Goal: Task Accomplishment & Management: Manage account settings

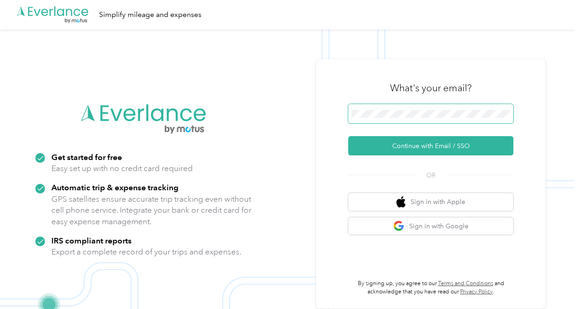
click at [389, 109] on span at bounding box center [430, 113] width 165 height 19
click at [389, 118] on span at bounding box center [430, 113] width 165 height 19
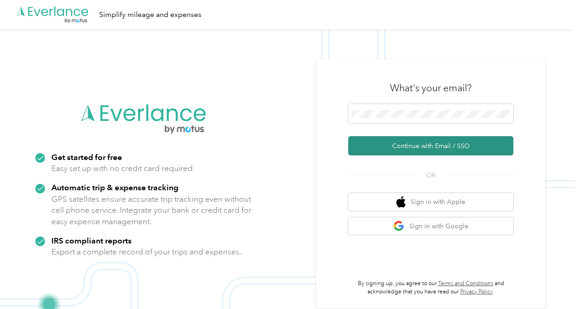
click at [432, 144] on button "Continue with Email / SSO" at bounding box center [430, 145] width 165 height 19
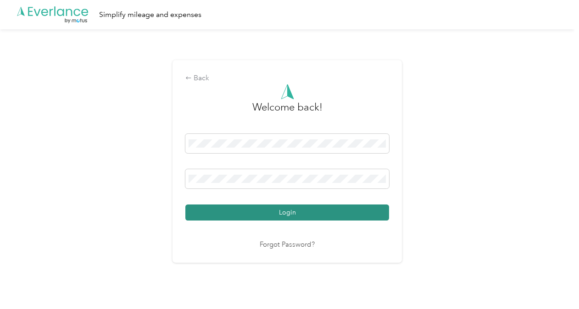
click at [350, 210] on button "Login" at bounding box center [287, 213] width 204 height 16
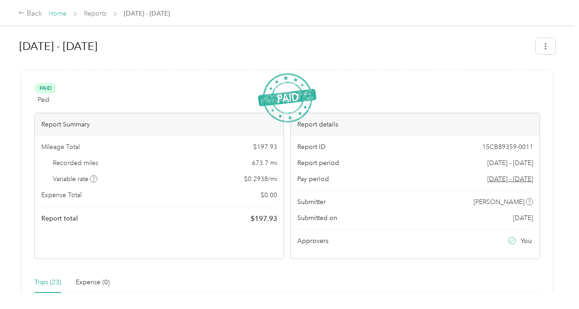
click at [64, 14] on link "Home" at bounding box center [58, 14] width 18 height 8
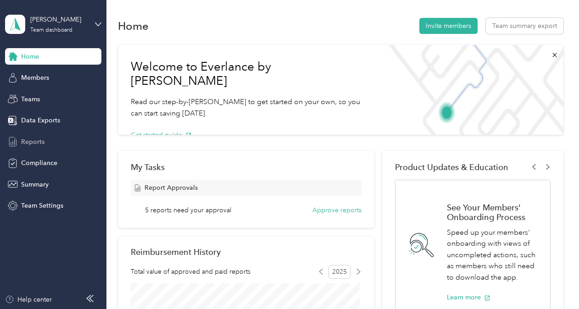
click at [39, 143] on span "Reports" at bounding box center [32, 142] width 23 height 10
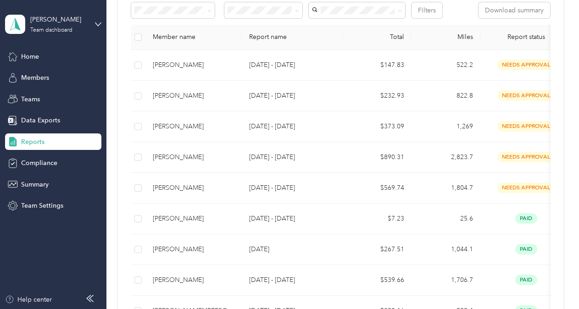
scroll to position [169, 0]
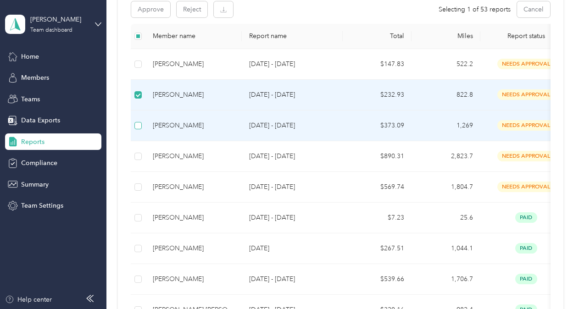
click at [138, 121] on label at bounding box center [137, 126] width 7 height 10
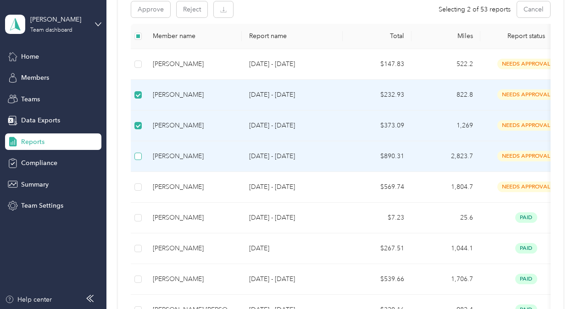
click at [138, 160] on label at bounding box center [137, 156] width 7 height 10
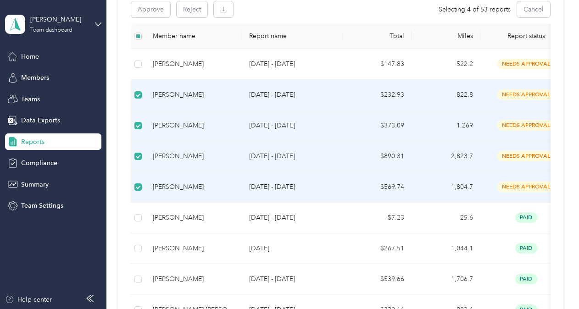
click at [199, 152] on div "[PERSON_NAME]" at bounding box center [194, 156] width 82 height 10
click at [195, 156] on div "[PERSON_NAME]" at bounding box center [194, 156] width 82 height 10
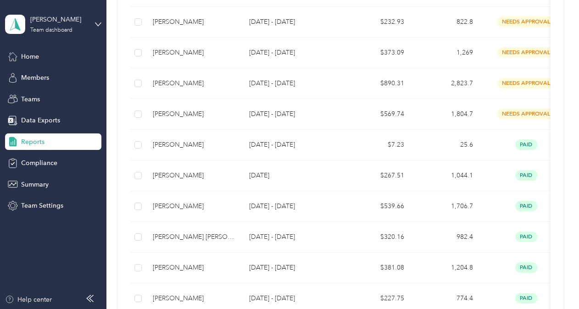
scroll to position [244, 0]
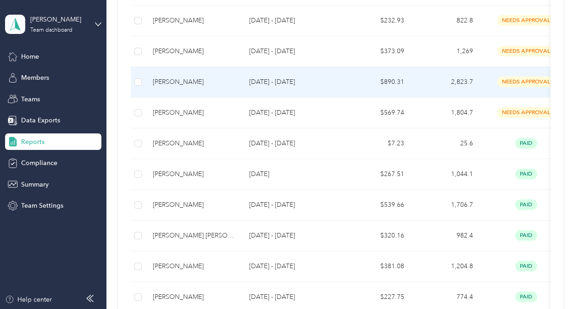
click at [366, 83] on td "$890.31" at bounding box center [377, 82] width 69 height 31
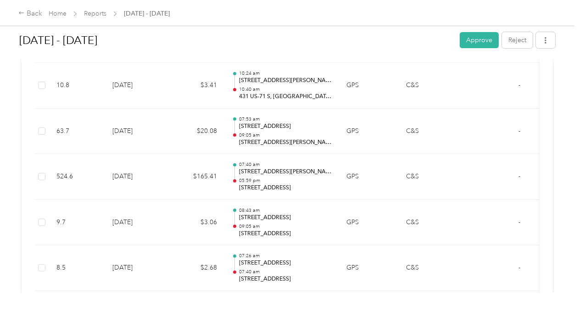
scroll to position [505, 0]
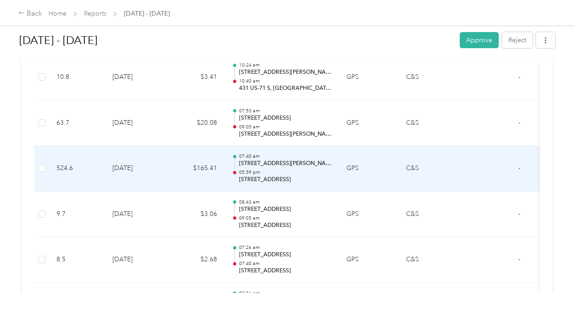
click at [277, 166] on div "07:40 am [STREET_ADDRESS][PERSON_NAME] 05:59 pm [STREET_ADDRESS]" at bounding box center [285, 168] width 93 height 31
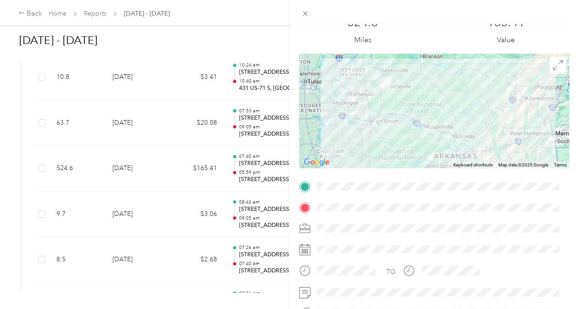
scroll to position [0, 0]
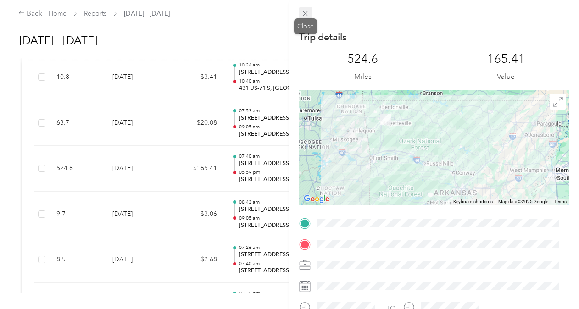
click at [305, 14] on icon at bounding box center [305, 13] width 5 height 5
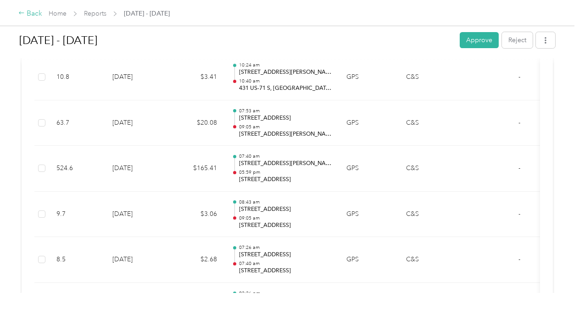
click at [34, 16] on div "Back" at bounding box center [30, 13] width 24 height 11
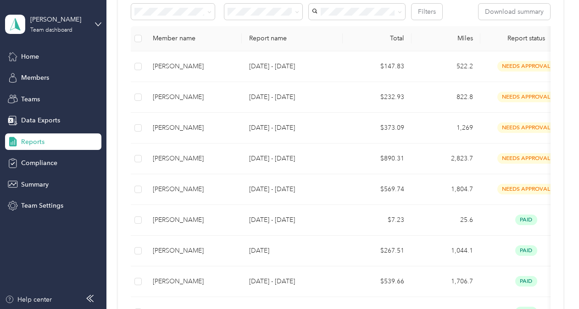
scroll to position [172, 0]
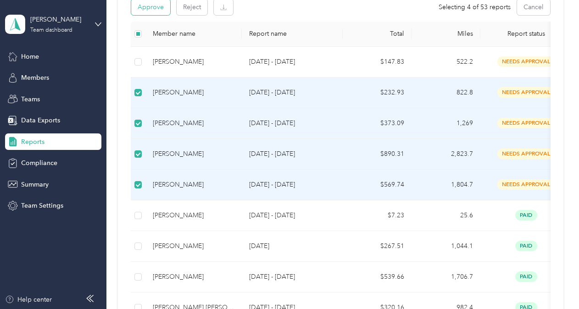
click at [150, 9] on button "Approve" at bounding box center [150, 7] width 39 height 16
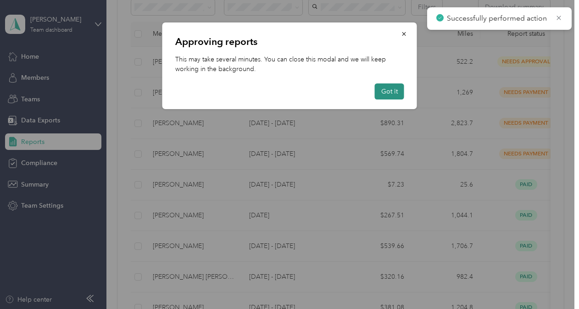
click at [385, 90] on button "Got it" at bounding box center [389, 91] width 29 height 16
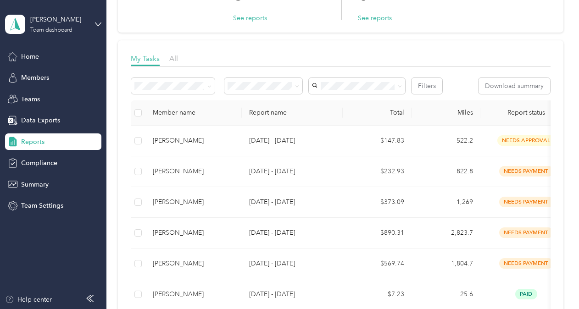
scroll to position [84, 0]
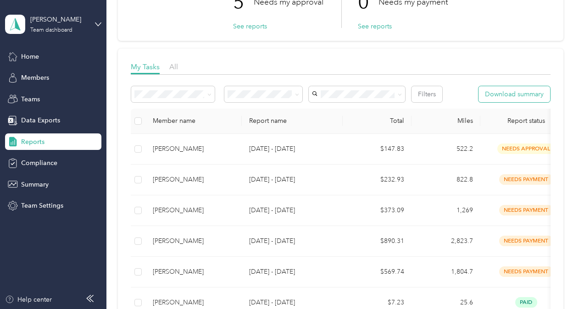
click at [534, 93] on button "Download summary" at bounding box center [514, 94] width 72 height 16
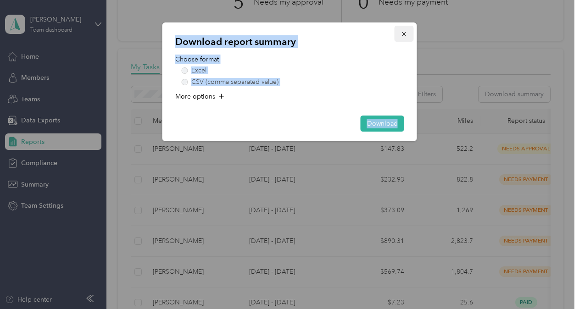
click at [401, 31] on icon "button" at bounding box center [404, 34] width 6 height 6
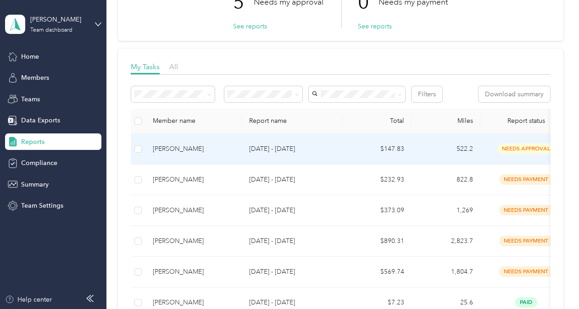
click at [327, 144] on p "[DATE] - [DATE]" at bounding box center [292, 149] width 86 height 10
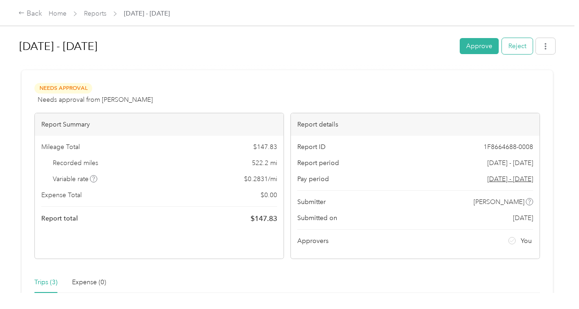
click at [520, 47] on button "Reject" at bounding box center [517, 46] width 31 height 16
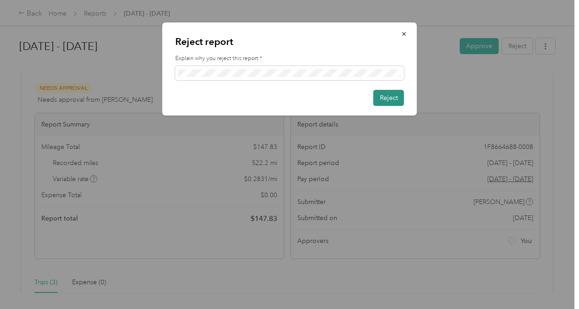
click at [383, 95] on button "Reject" at bounding box center [388, 98] width 31 height 16
